Goal: Information Seeking & Learning: Find specific fact

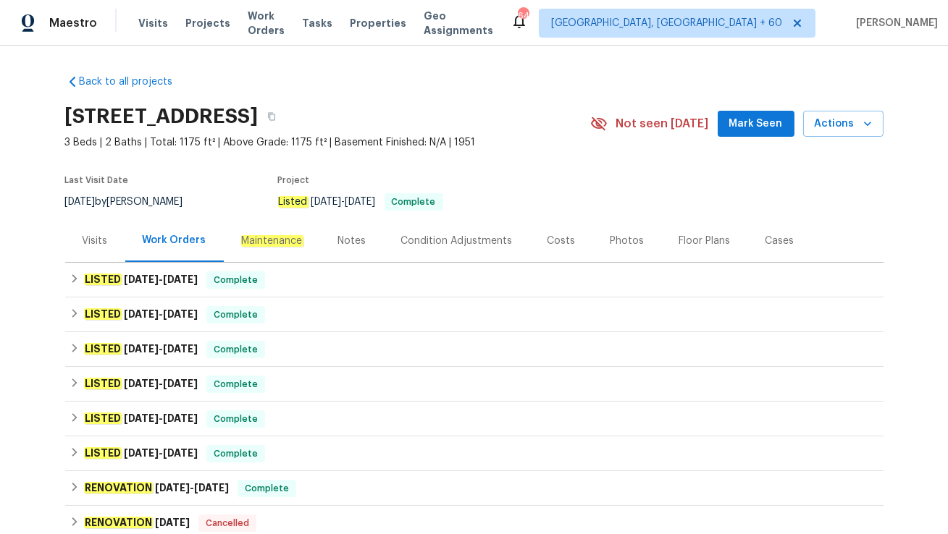
click at [100, 251] on div "Visits" at bounding box center [95, 240] width 60 height 43
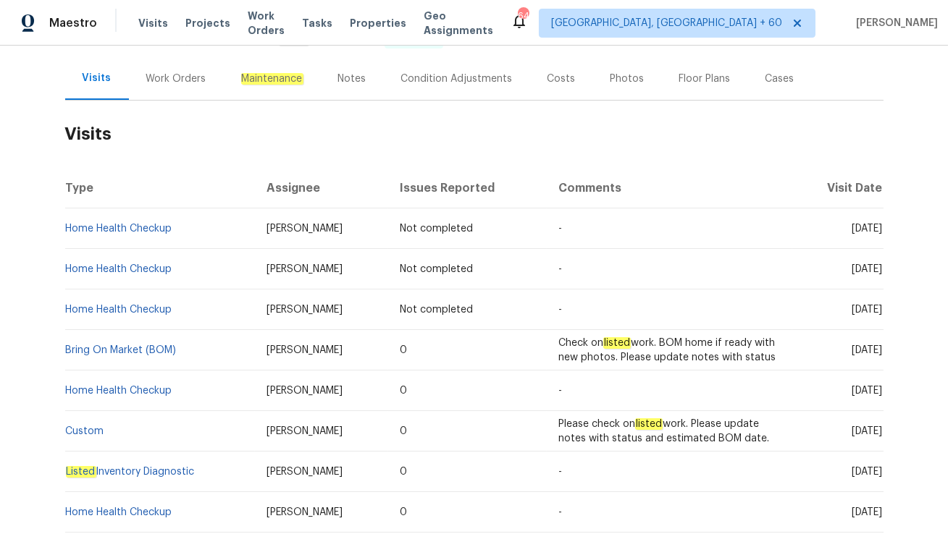
scroll to position [165, 0]
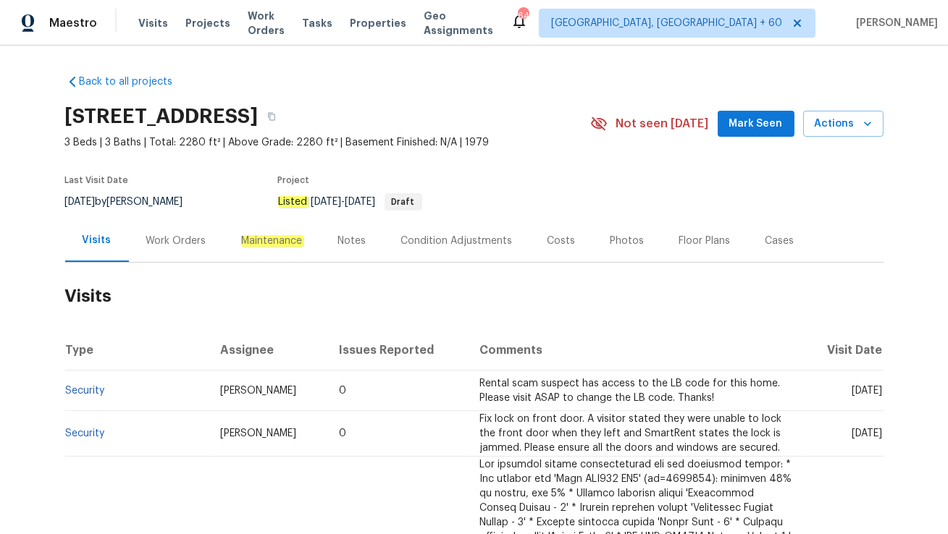
scroll to position [102, 0]
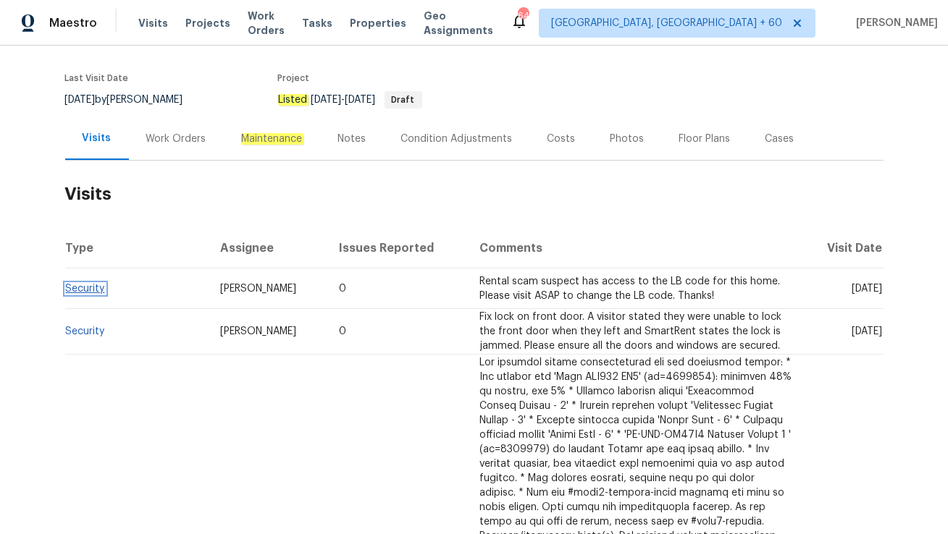
click at [90, 287] on link "Security" at bounding box center [85, 289] width 39 height 10
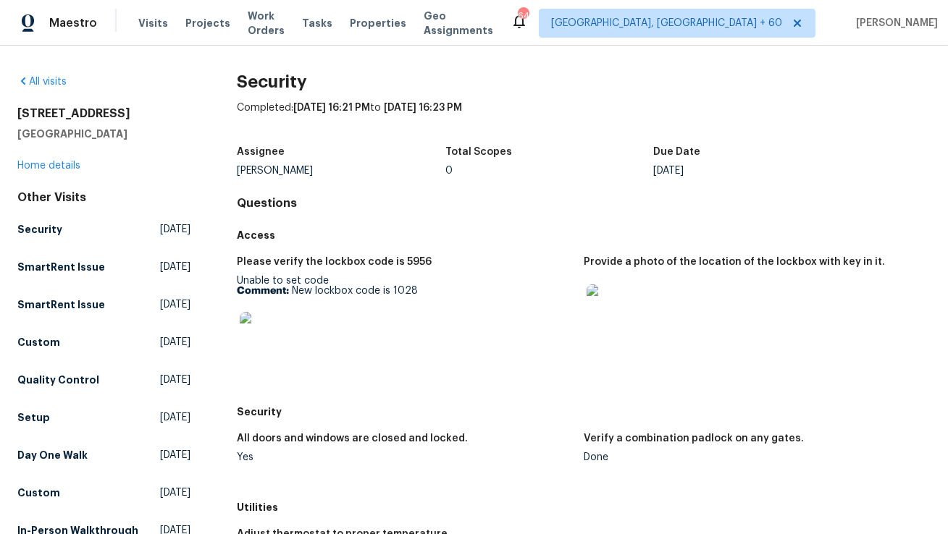
click at [406, 287] on p "Comment: New lockbox code is 1028" at bounding box center [404, 291] width 335 height 10
copy p "1028"
drag, startPoint x: 293, startPoint y: 294, endPoint x: 472, endPoint y: 294, distance: 178.8
click at [472, 294] on p "Comment: New lockbox code is 1028" at bounding box center [404, 291] width 335 height 10
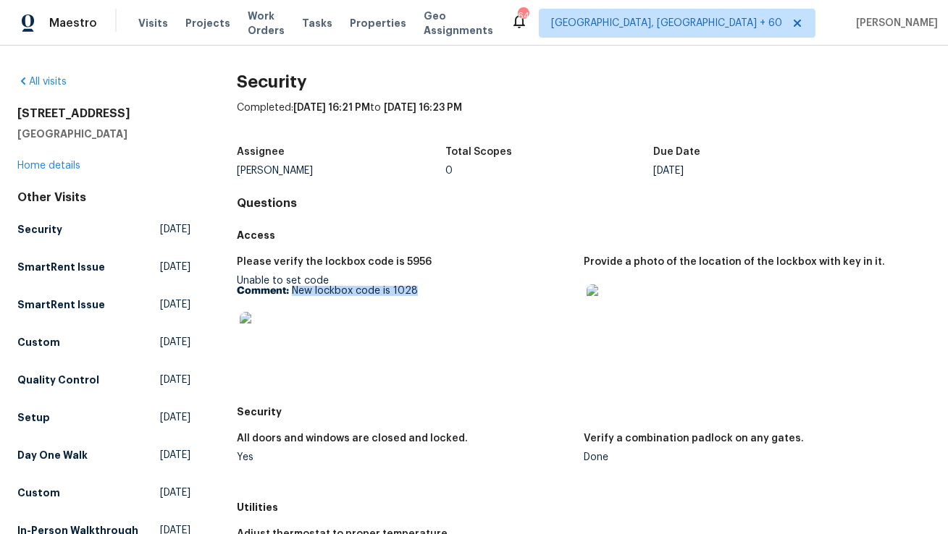
copy p "New lockbox code is 1028"
click at [331, 316] on div at bounding box center [404, 335] width 335 height 64
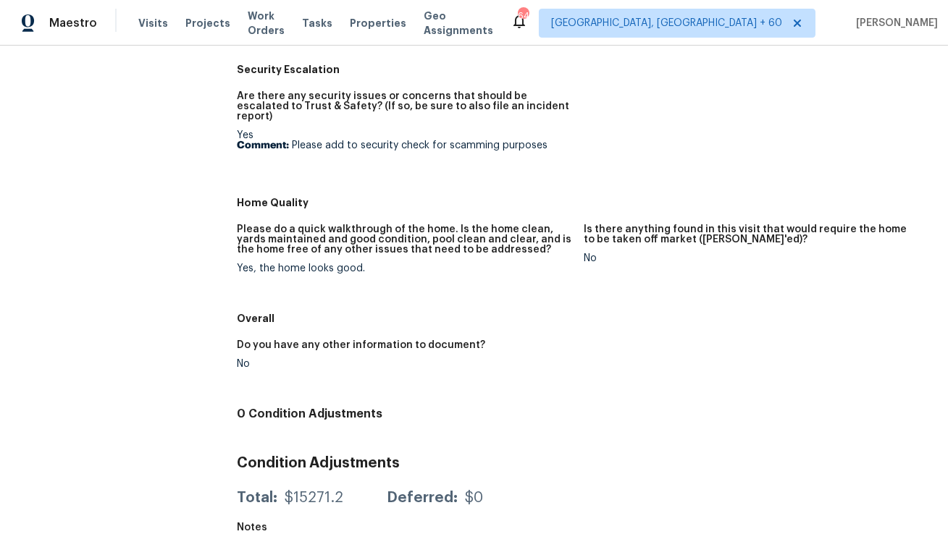
scroll to position [570, 0]
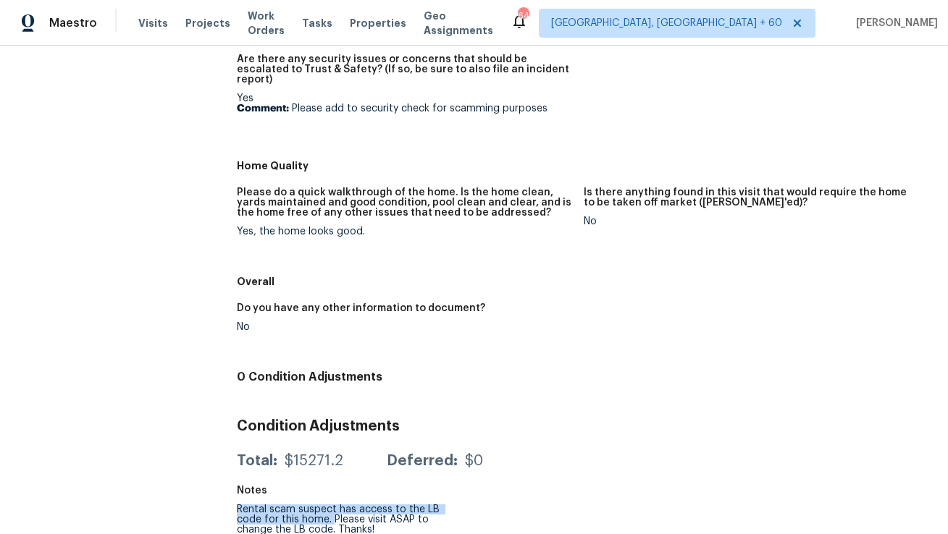
drag, startPoint x: 239, startPoint y: 497, endPoint x: 330, endPoint y: 508, distance: 91.9
click at [330, 508] on div "Rental scam suspect has access to the LB code for this home. Please visit ASAP …" at bounding box center [341, 520] width 208 height 30
copy div "Rental scam suspect has access to the LB code for this home."
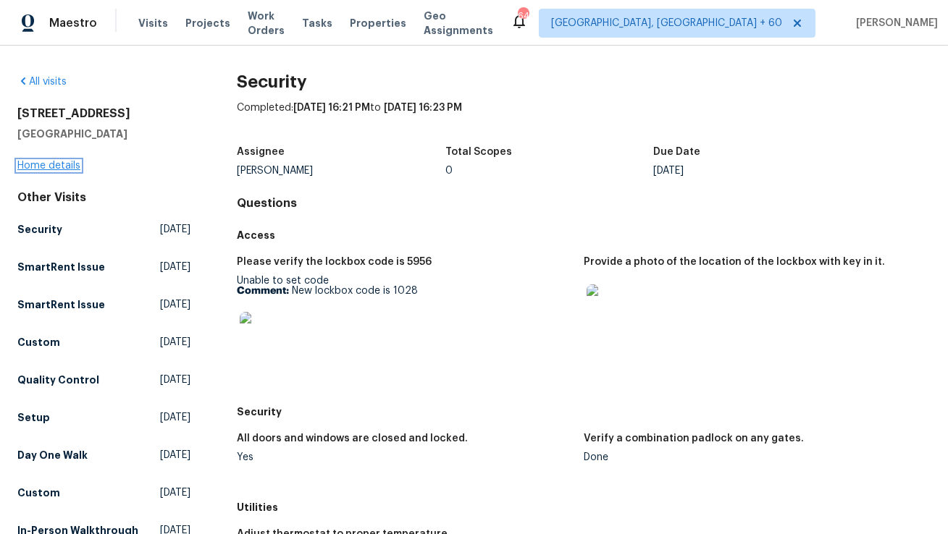
click at [54, 161] on link "Home details" at bounding box center [48, 166] width 63 height 10
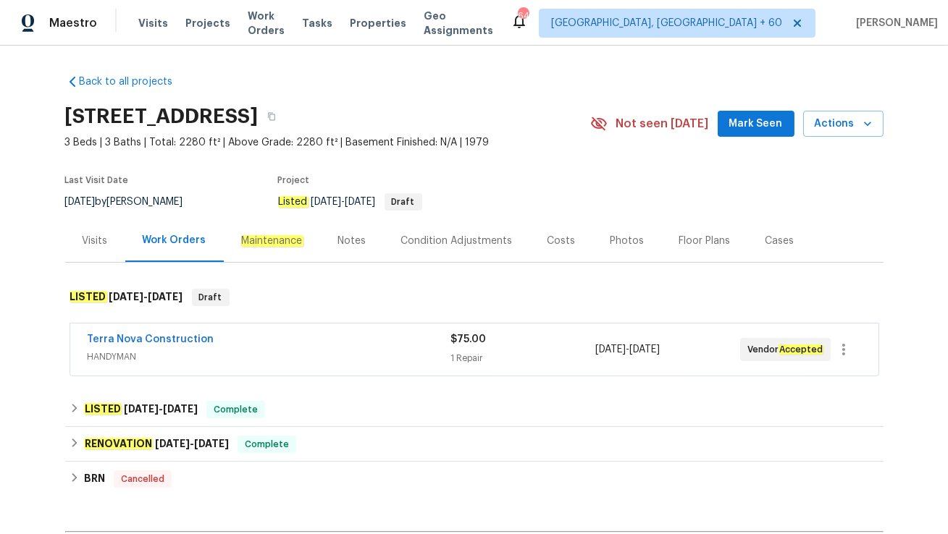
click at [274, 335] on div "Terra Nova Construction" at bounding box center [269, 340] width 363 height 17
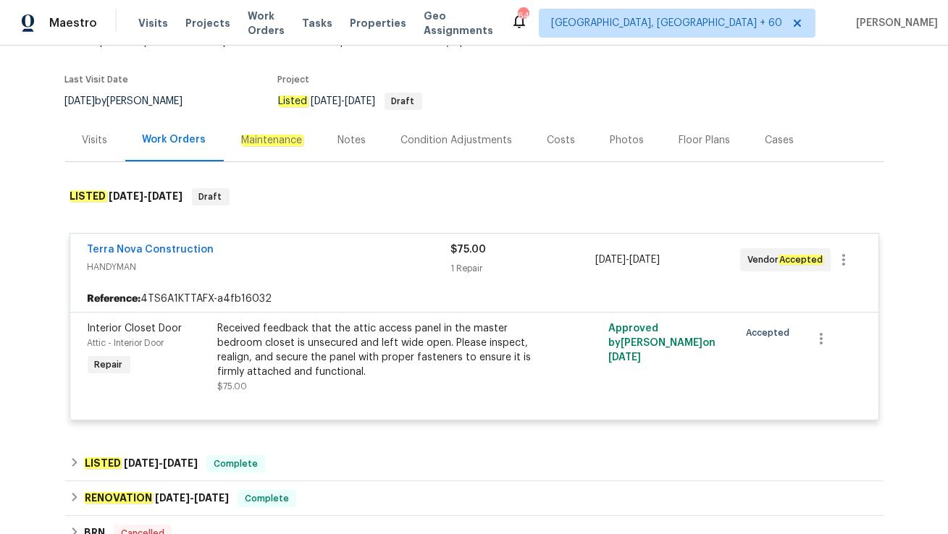
scroll to position [101, 0]
click at [81, 146] on div "Visits" at bounding box center [95, 139] width 60 height 43
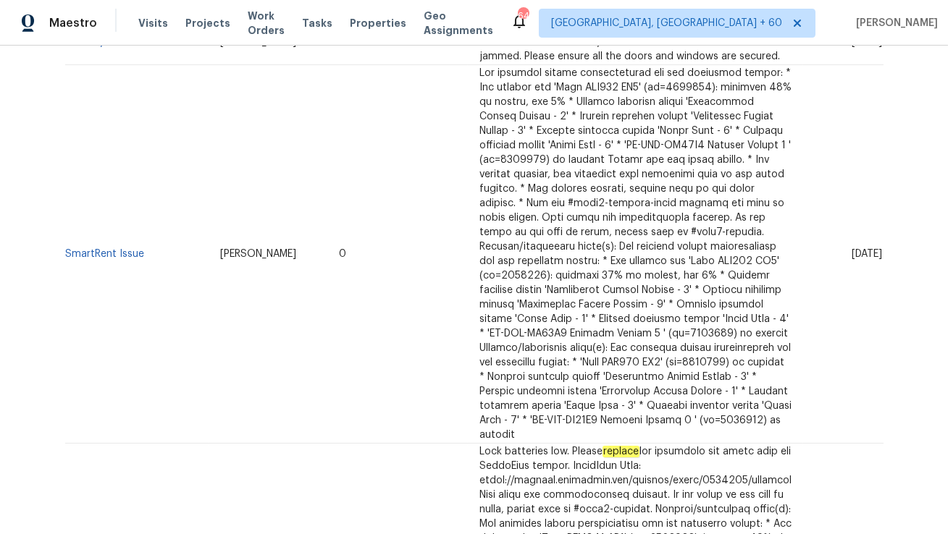
scroll to position [397, 0]
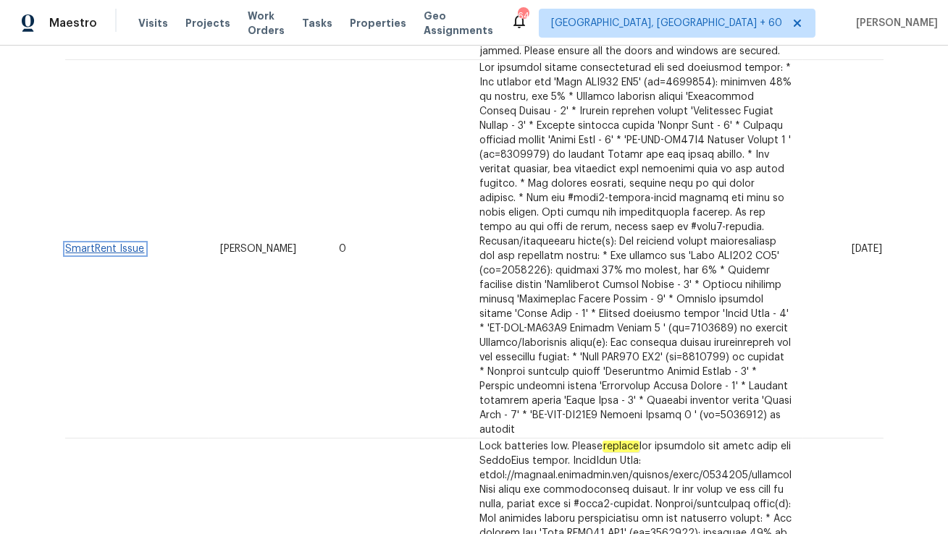
click at [113, 247] on link "SmartRent Issue" at bounding box center [105, 249] width 79 height 10
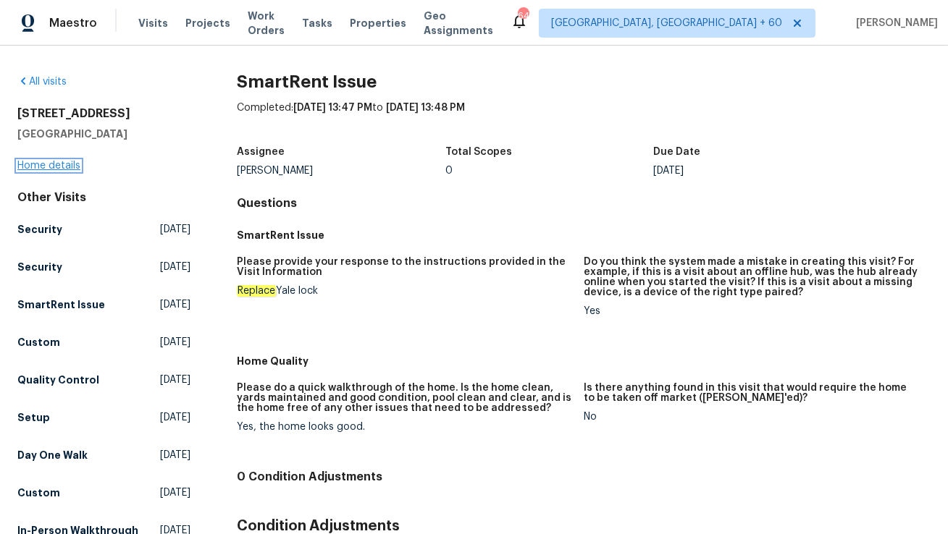
click at [66, 161] on link "Home details" at bounding box center [48, 166] width 63 height 10
